Goal: Communication & Community: Answer question/provide support

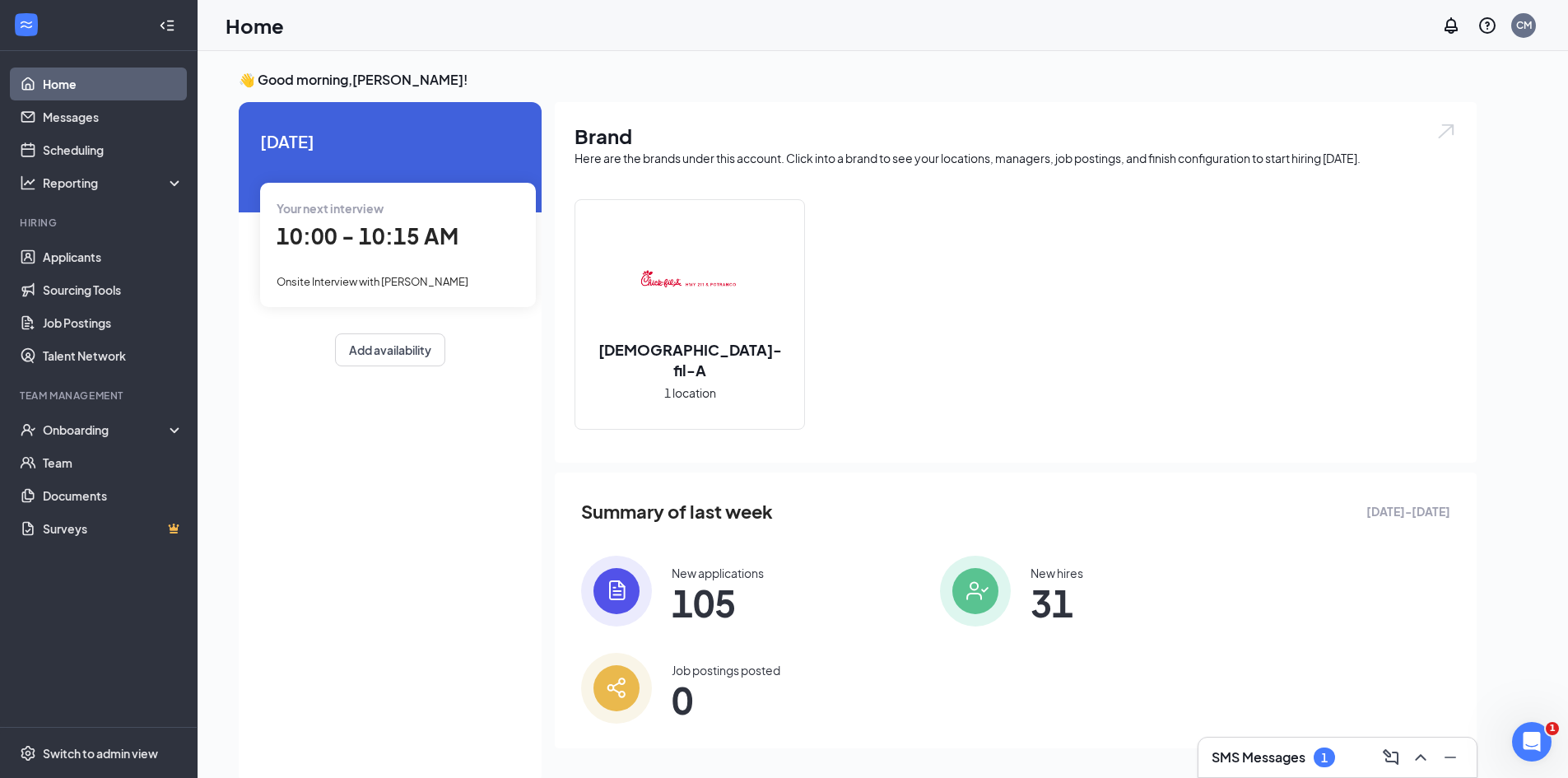
click at [318, 494] on div "[DATE] Your next interview 10:00 - 10:15 AM Onsite Interview with [PERSON_NAME]…" at bounding box center [390, 444] width 303 height 682
click at [477, 513] on div "[DATE] Your next interview 10:00 - 10:15 AM Onsite Interview with [PERSON_NAME]…" at bounding box center [390, 444] width 303 height 682
click at [86, 433] on div "Onboarding" at bounding box center [106, 430] width 126 height 17
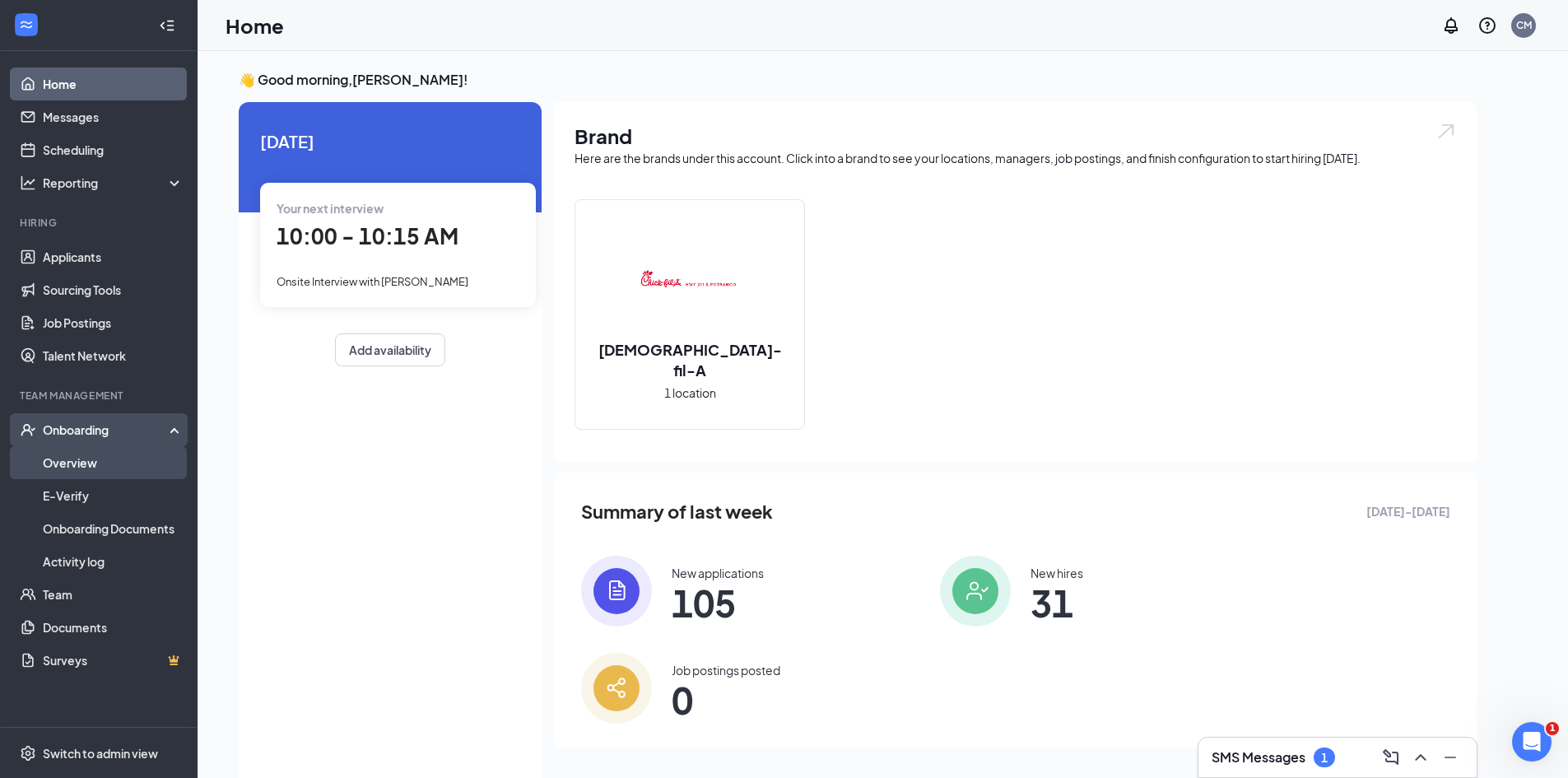
click at [102, 461] on link "Overview" at bounding box center [112, 463] width 141 height 33
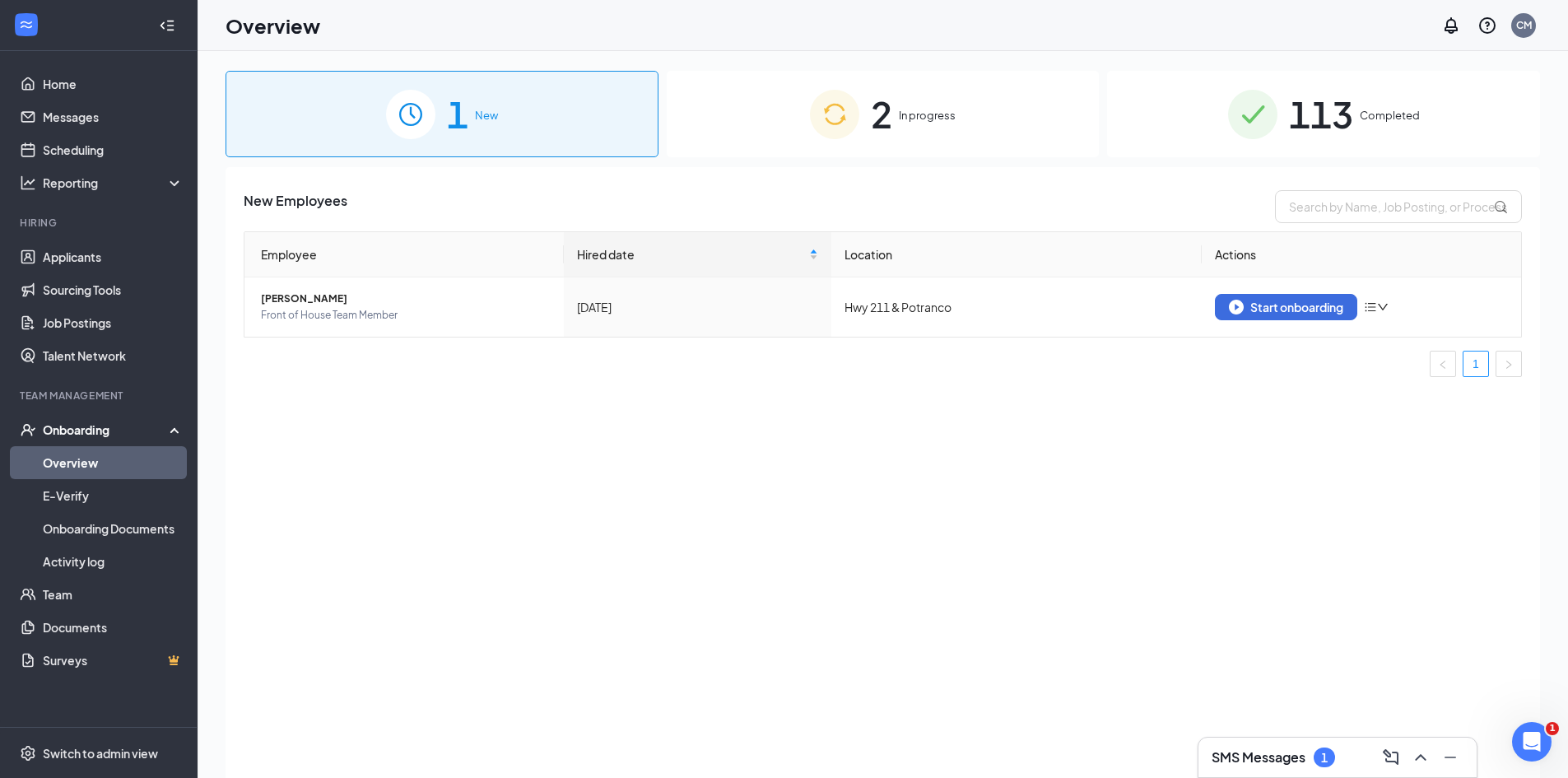
click at [896, 92] on div "2 In progress" at bounding box center [883, 114] width 433 height 87
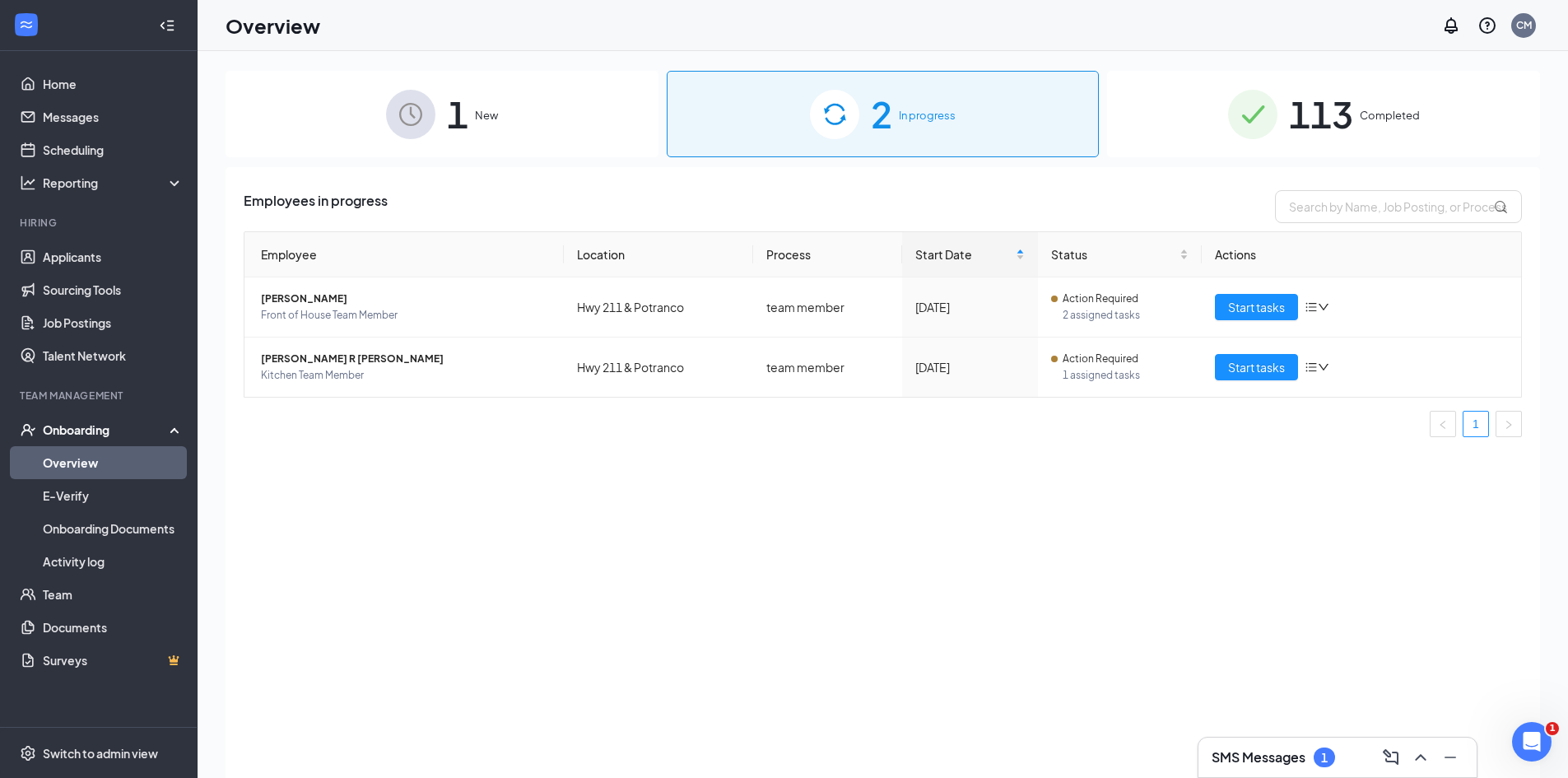
click at [715, 474] on div "Employees in progress Employee Location Process Start Date Status Actions [PERS…" at bounding box center [883, 493] width 1314 height 652
click at [302, 363] on span "[PERSON_NAME] R [PERSON_NAME]" at bounding box center [406, 359] width 289 height 17
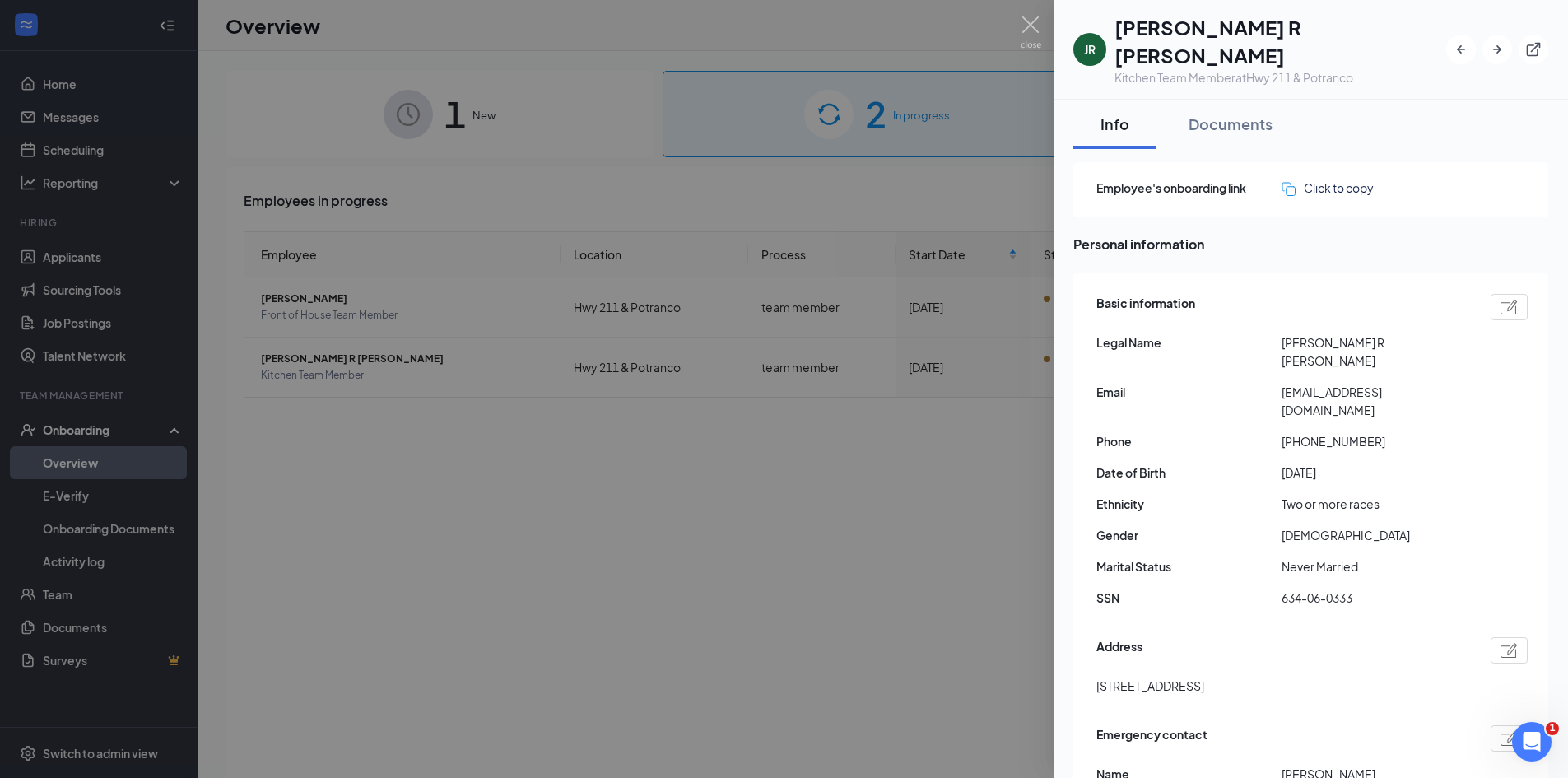
click at [973, 494] on div at bounding box center [784, 389] width 1568 height 778
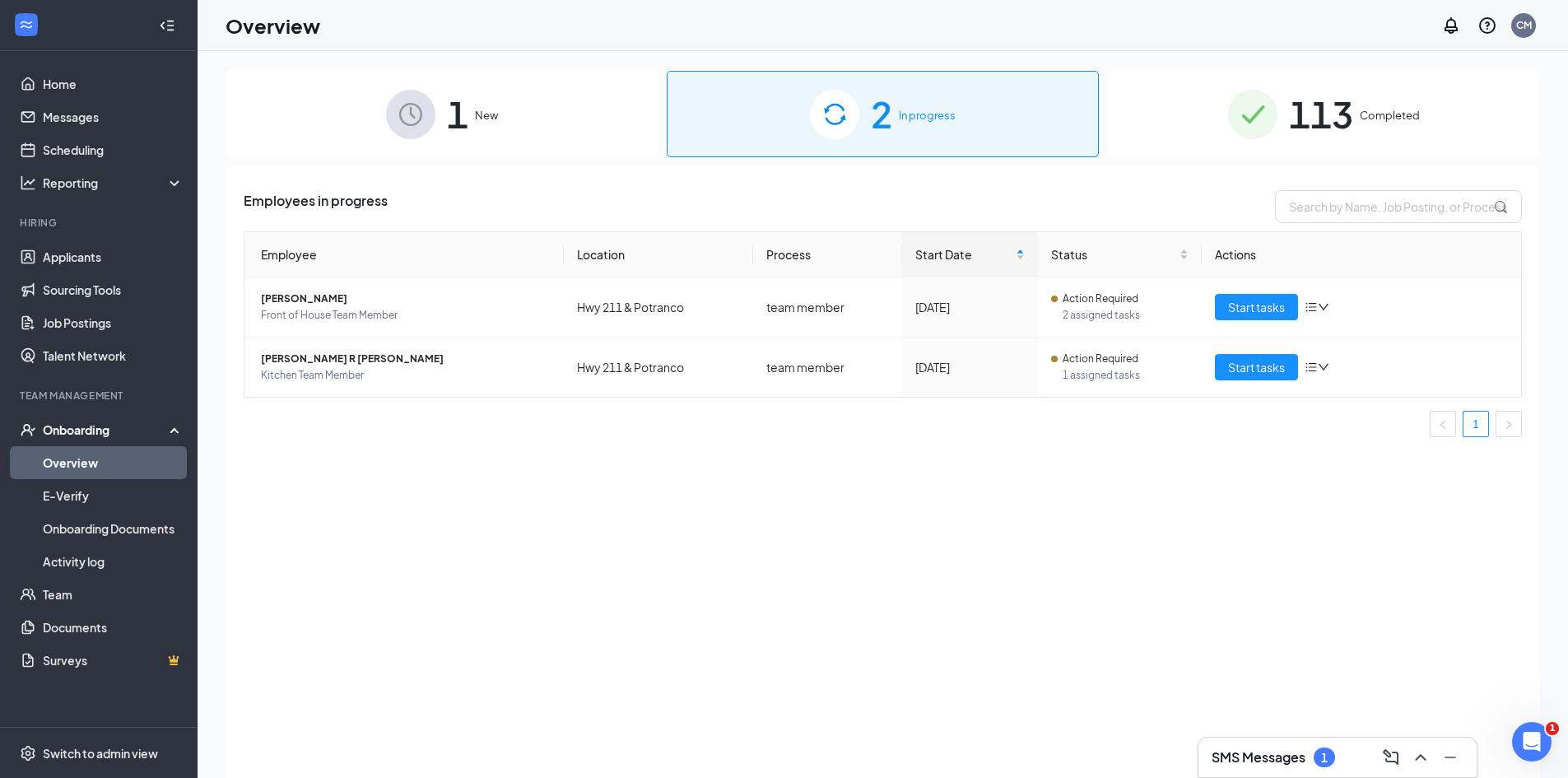
click at [1243, 760] on h3 "SMS Messages" at bounding box center [1258, 757] width 94 height 18
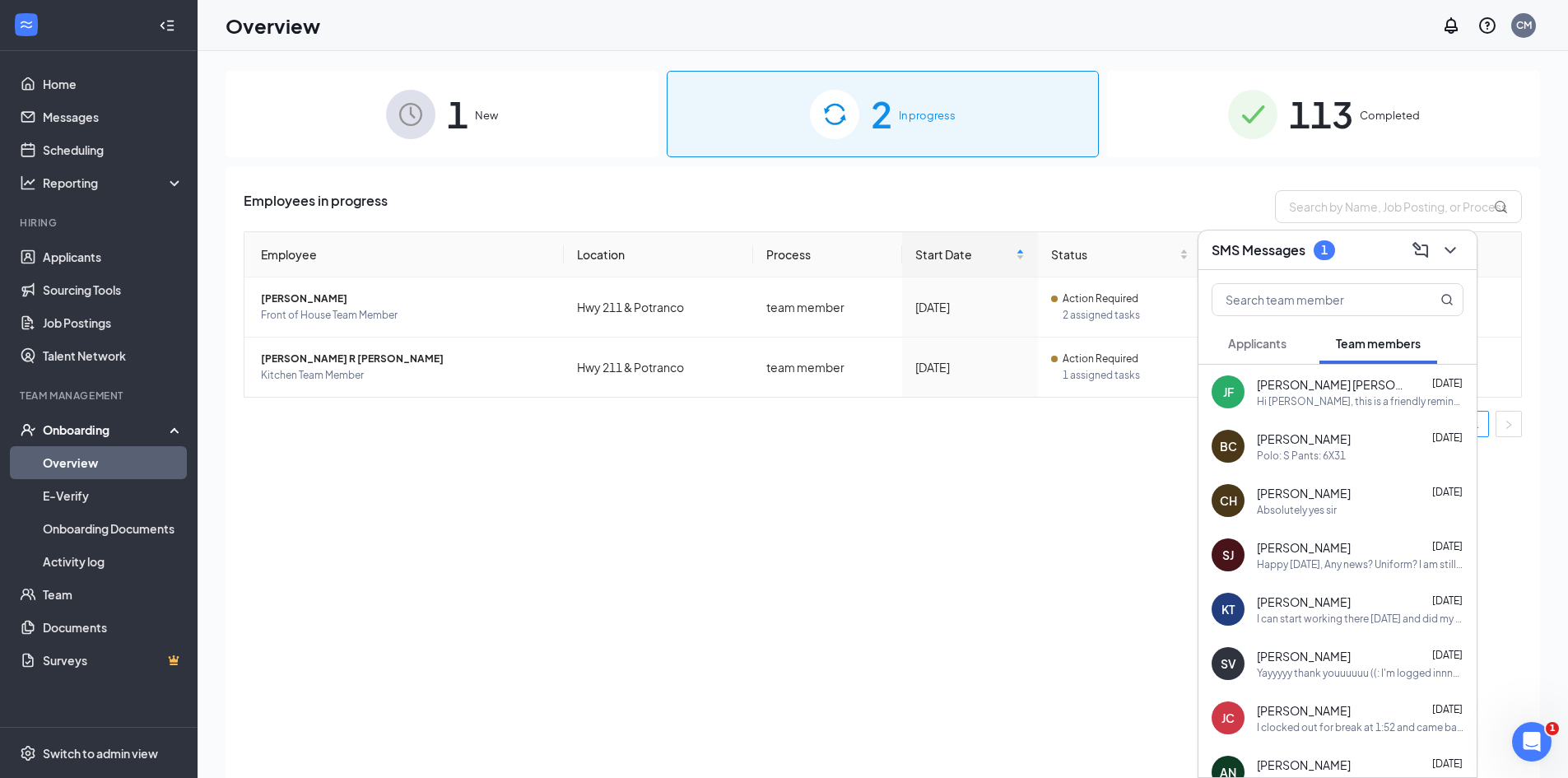
click at [1311, 404] on div "Hi [PERSON_NAME], this is a friendly reminder. Your meeting with [DEMOGRAPHIC_D…" at bounding box center [1360, 401] width 206 height 14
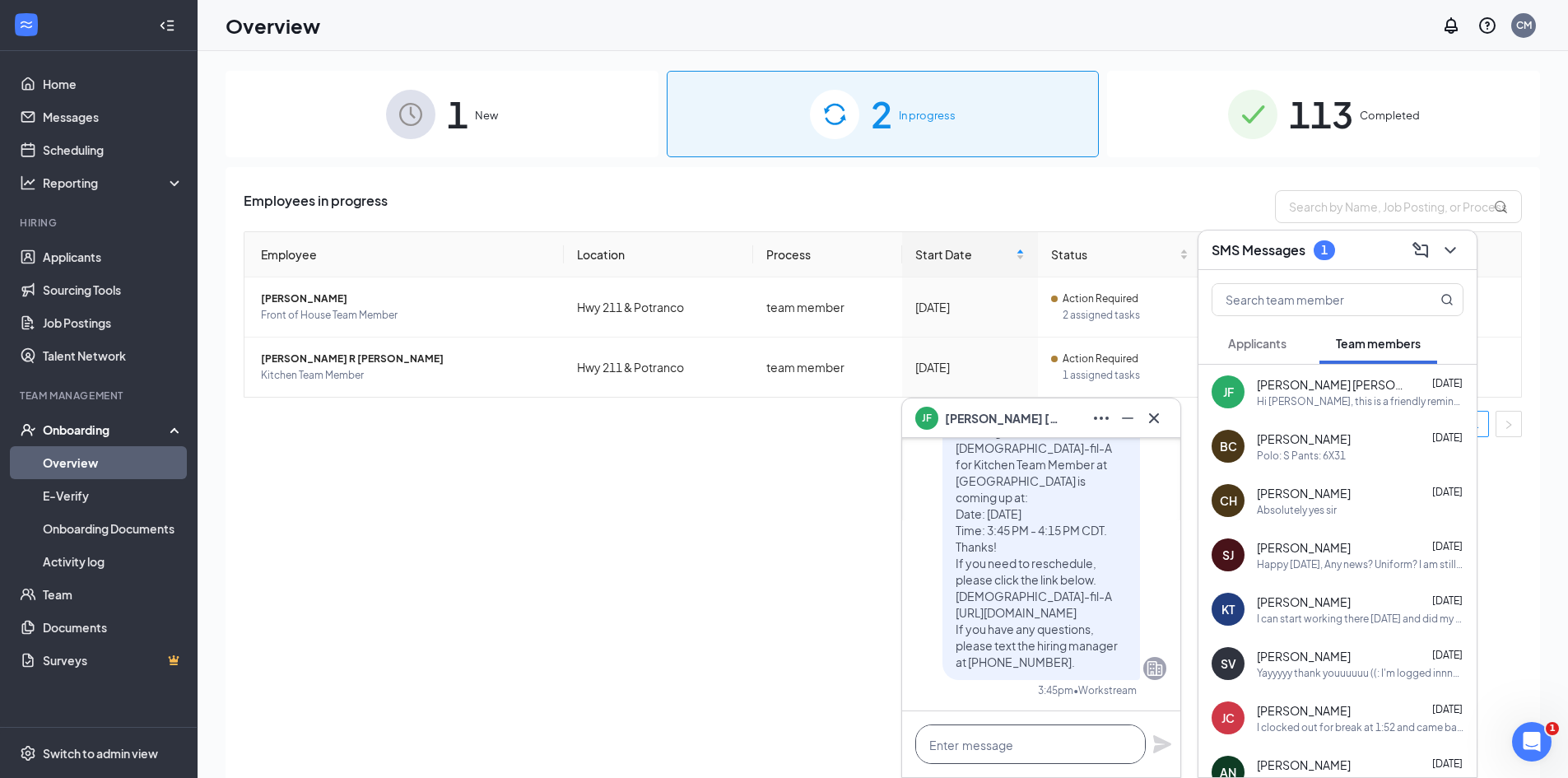
click at [978, 751] on textarea at bounding box center [1030, 744] width 230 height 39
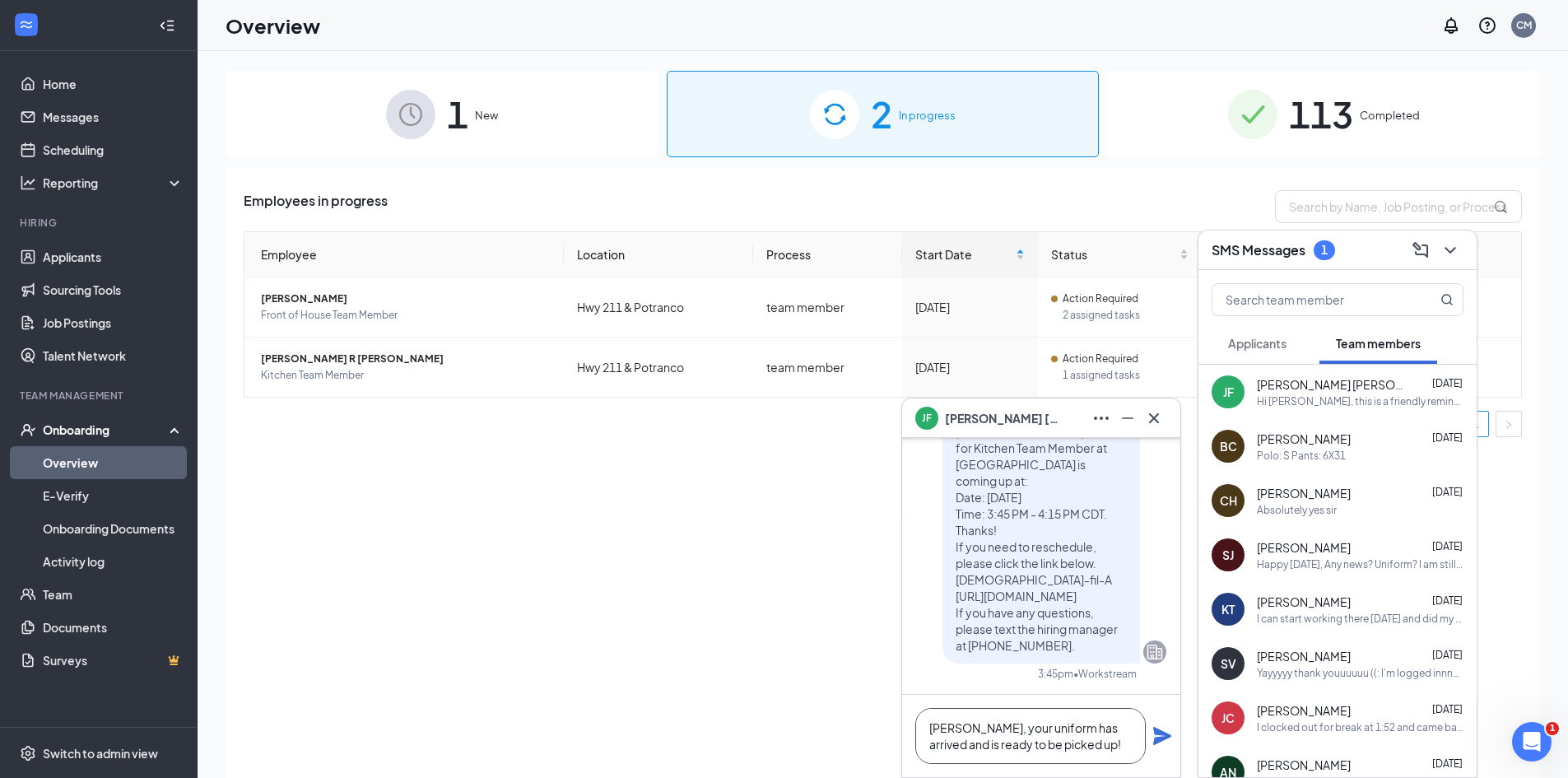
type textarea "[PERSON_NAME], your uniform has arrived and is ready to be picked up!"
drag, startPoint x: 1160, startPoint y: 735, endPoint x: 1185, endPoint y: 731, distance: 25.3
click at [1160, 736] on icon "Plane" at bounding box center [1162, 736] width 18 height 18
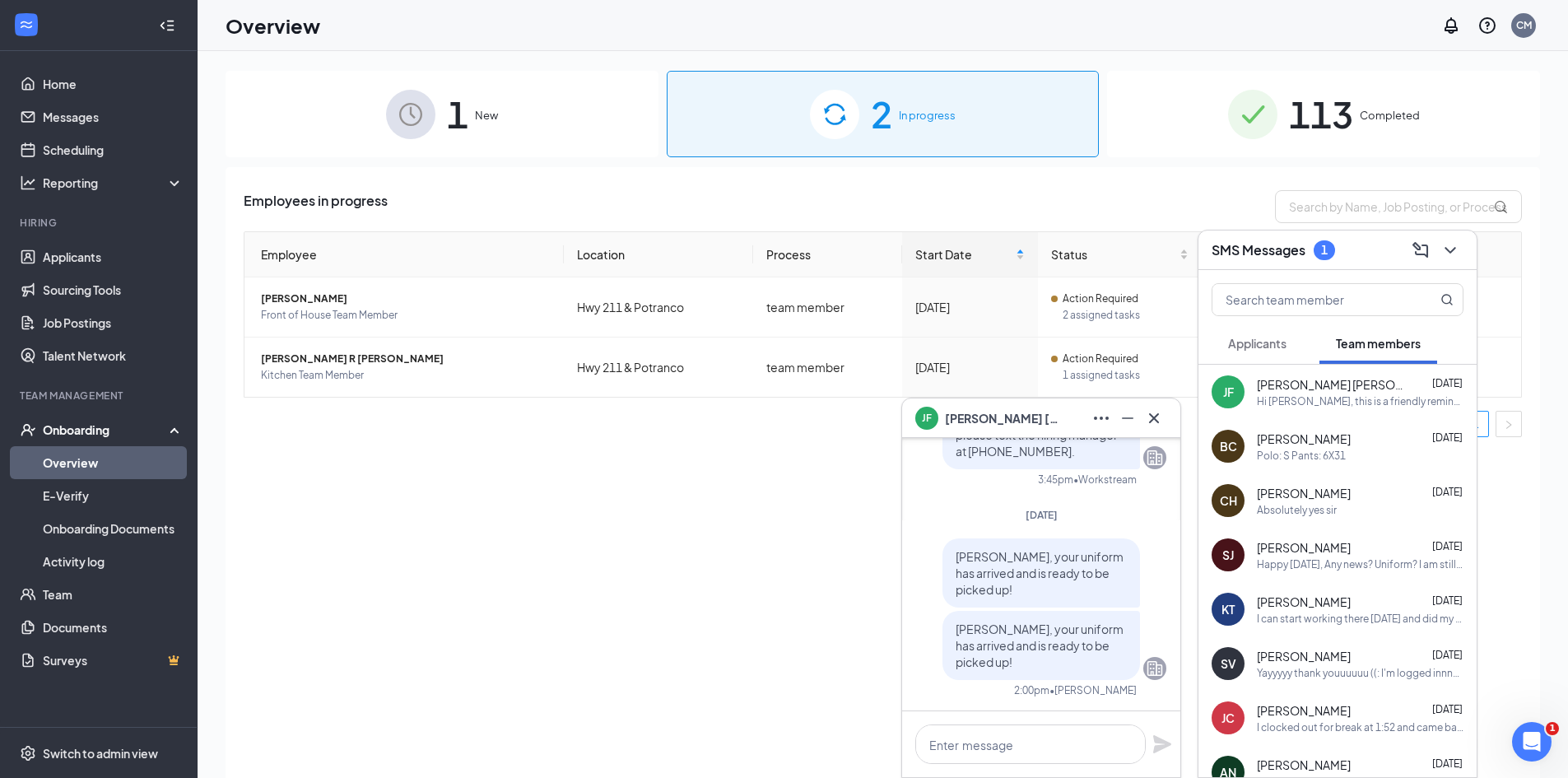
click at [1333, 459] on div "Polo: S Pants: 6X31" at bounding box center [1301, 455] width 89 height 14
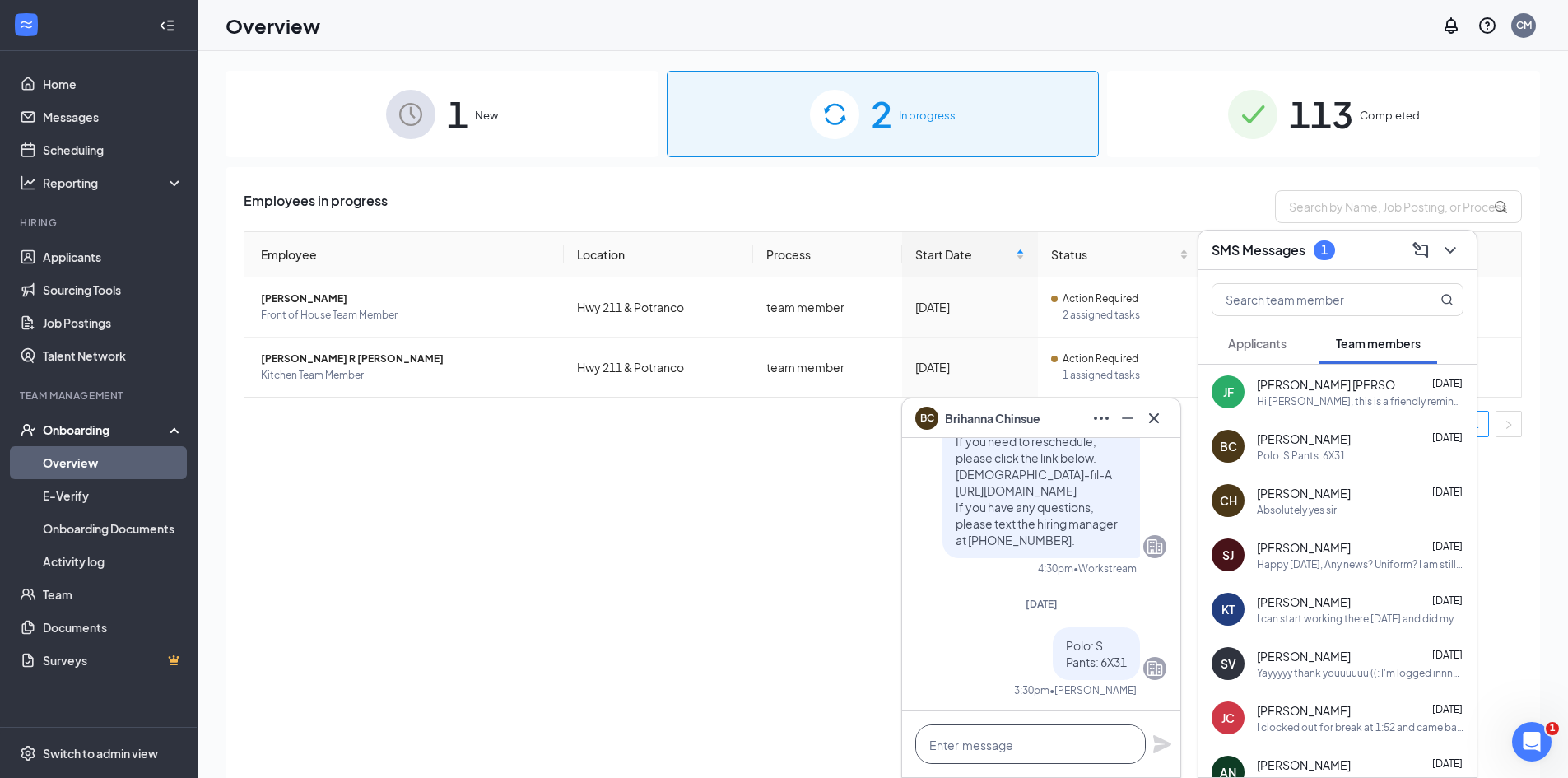
click at [1005, 746] on textarea at bounding box center [1030, 744] width 230 height 39
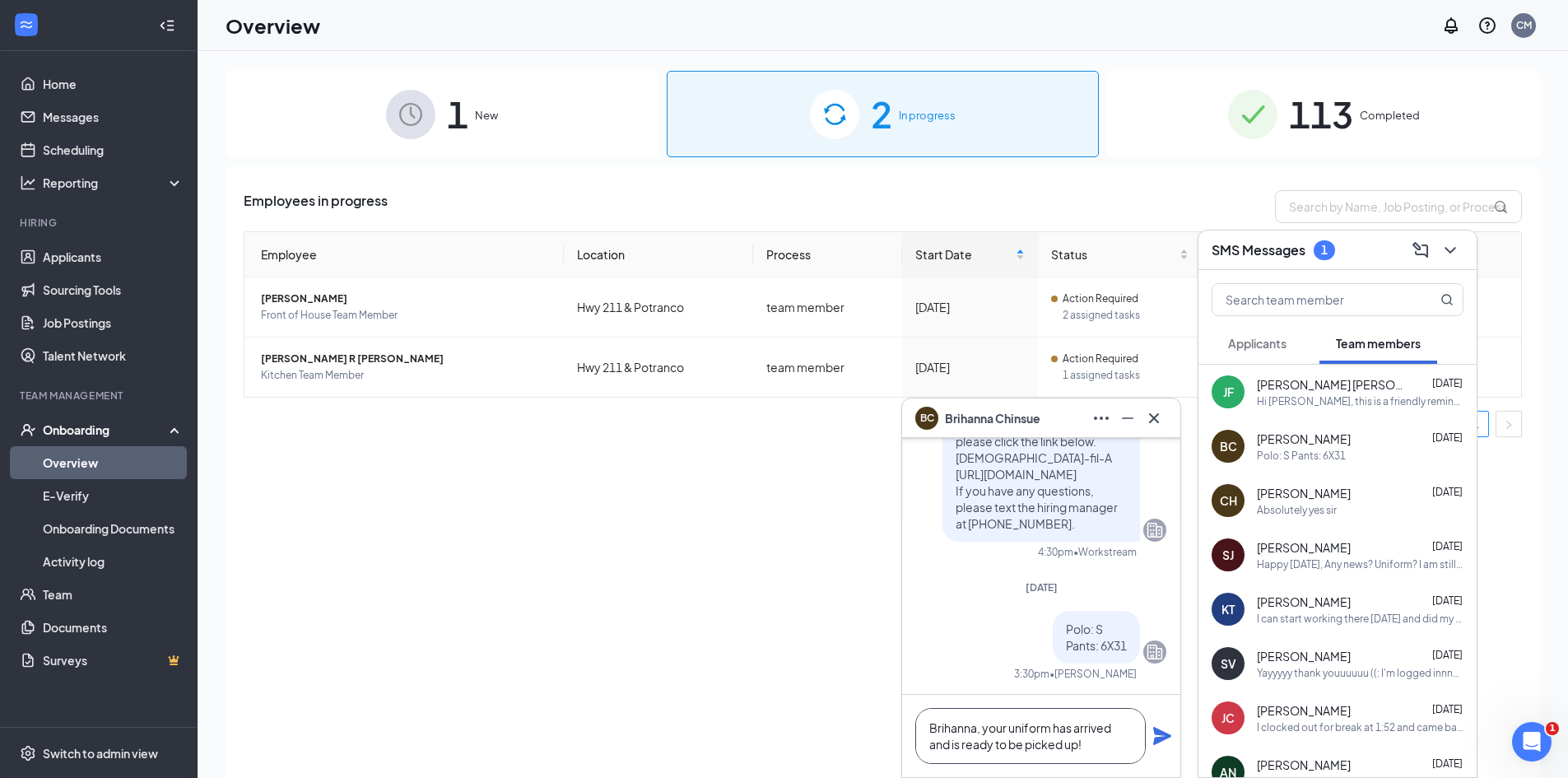
type textarea "Brihanna, your uniform has arrived and is ready to be picked up!"
click at [1160, 732] on icon "Plane" at bounding box center [1162, 736] width 18 height 18
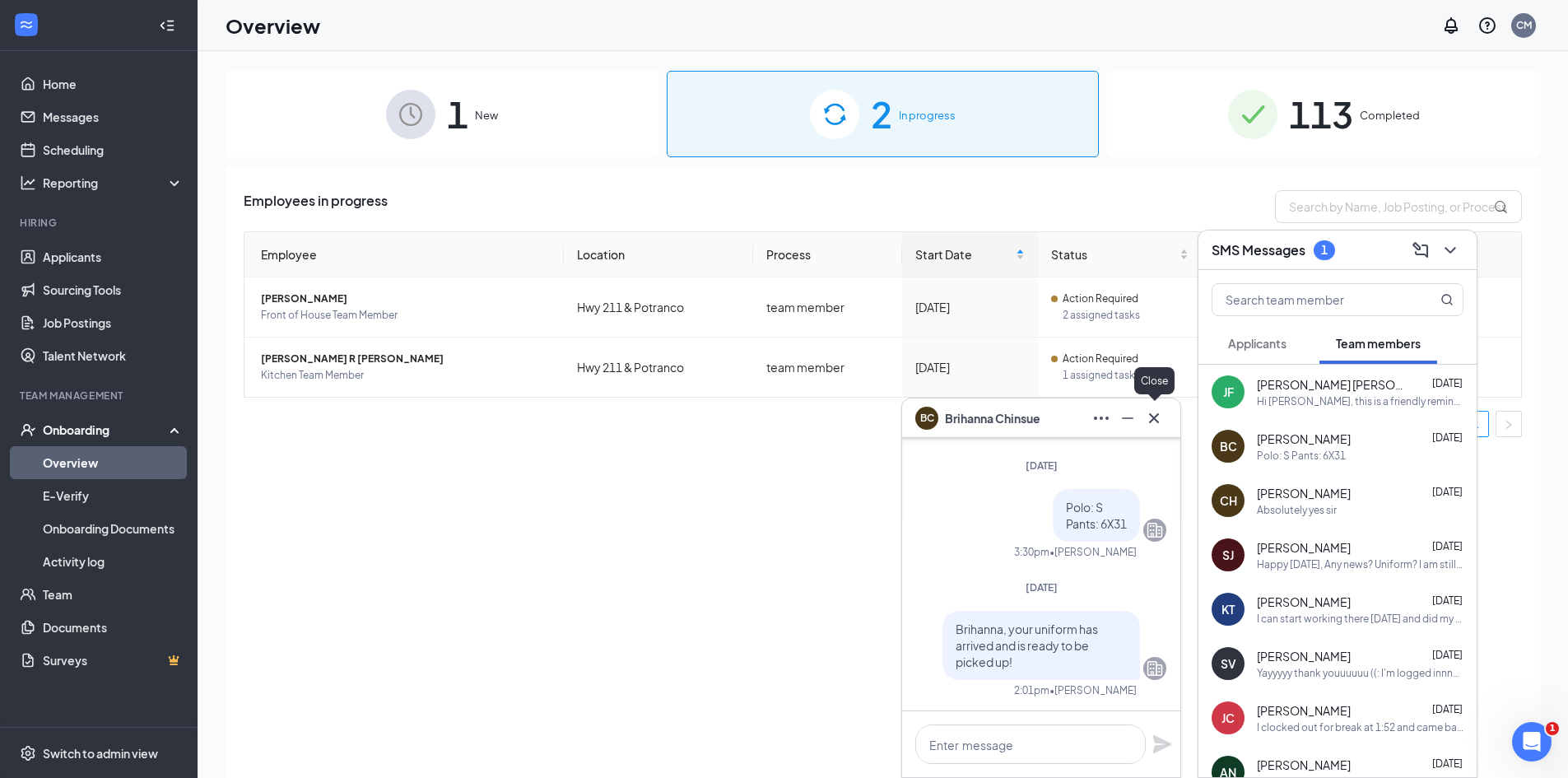
click at [1151, 418] on icon "Cross" at bounding box center [1154, 419] width 20 height 20
